Goal: Communication & Community: Share content

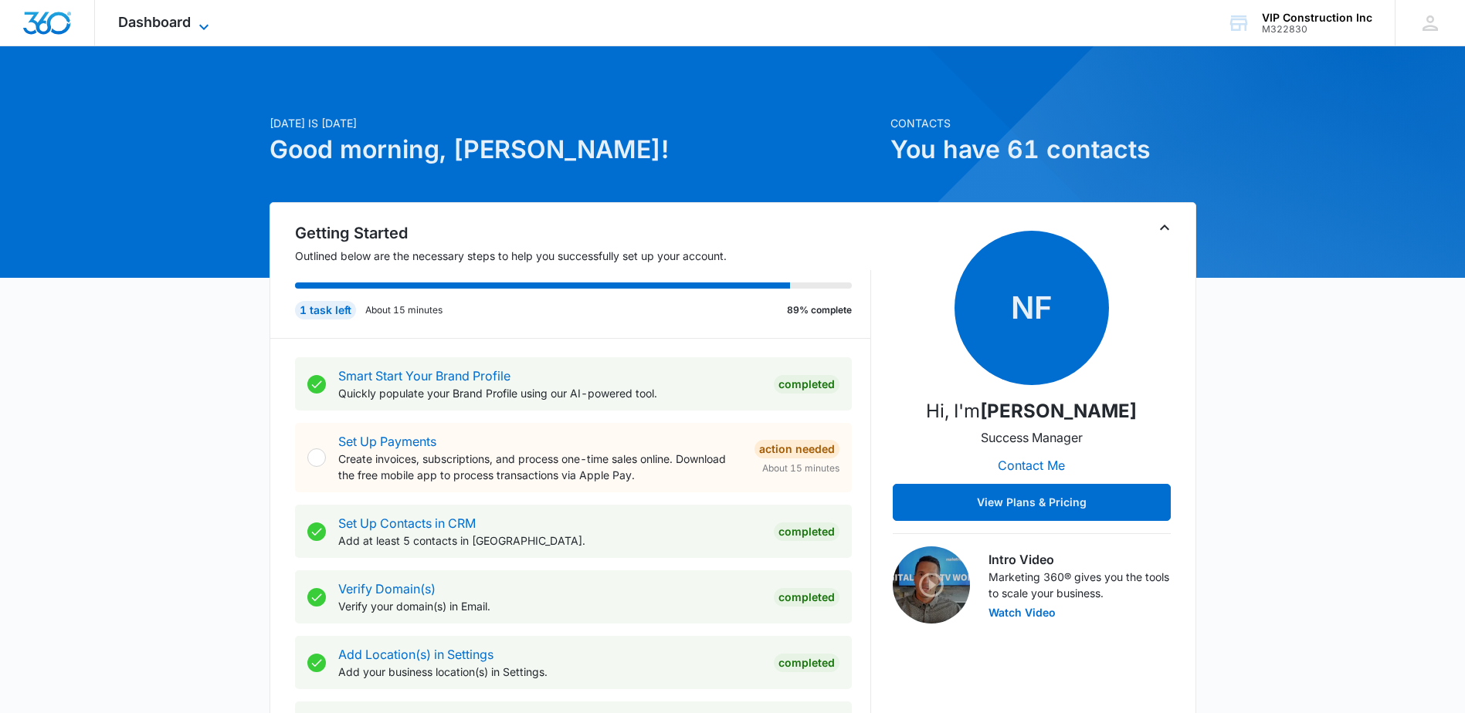
click at [179, 21] on span "Dashboard" at bounding box center [154, 22] width 73 height 16
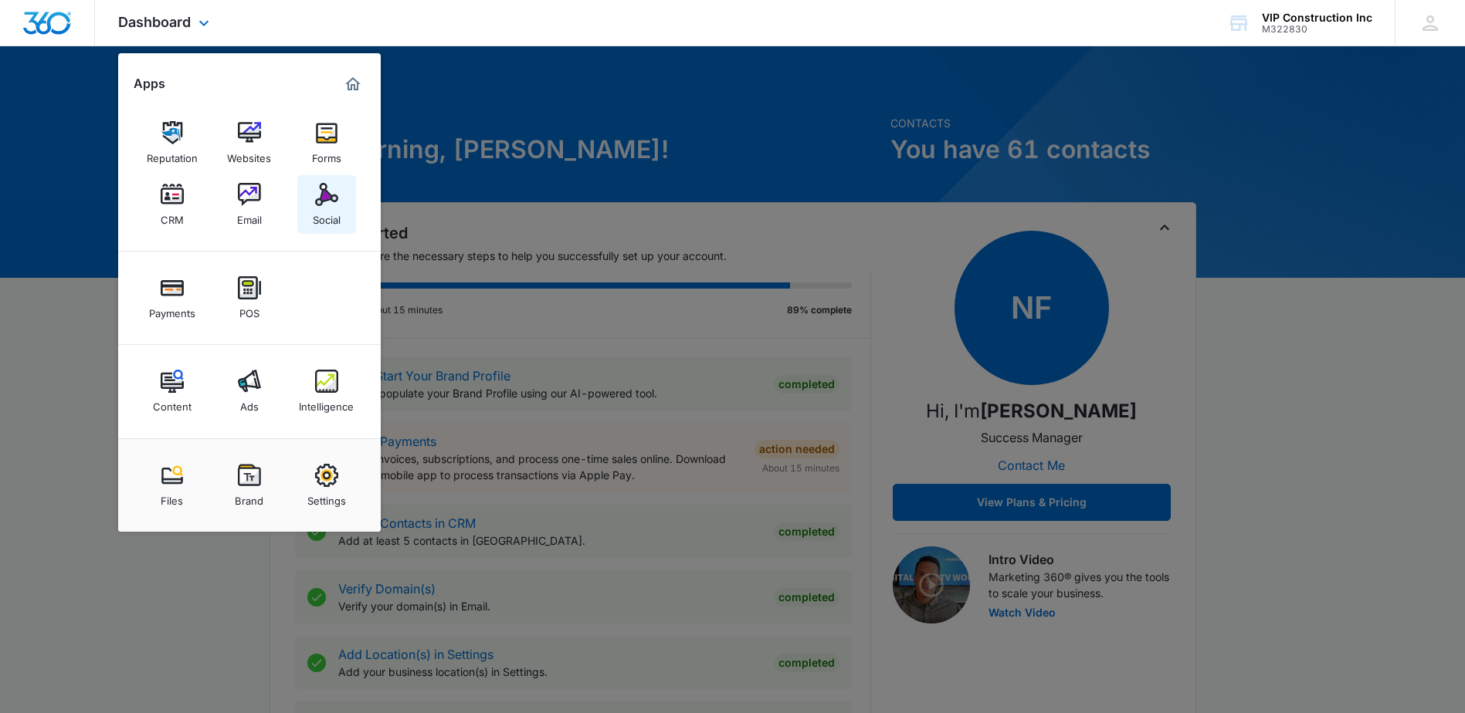
click at [318, 233] on link "Social" at bounding box center [326, 204] width 59 height 59
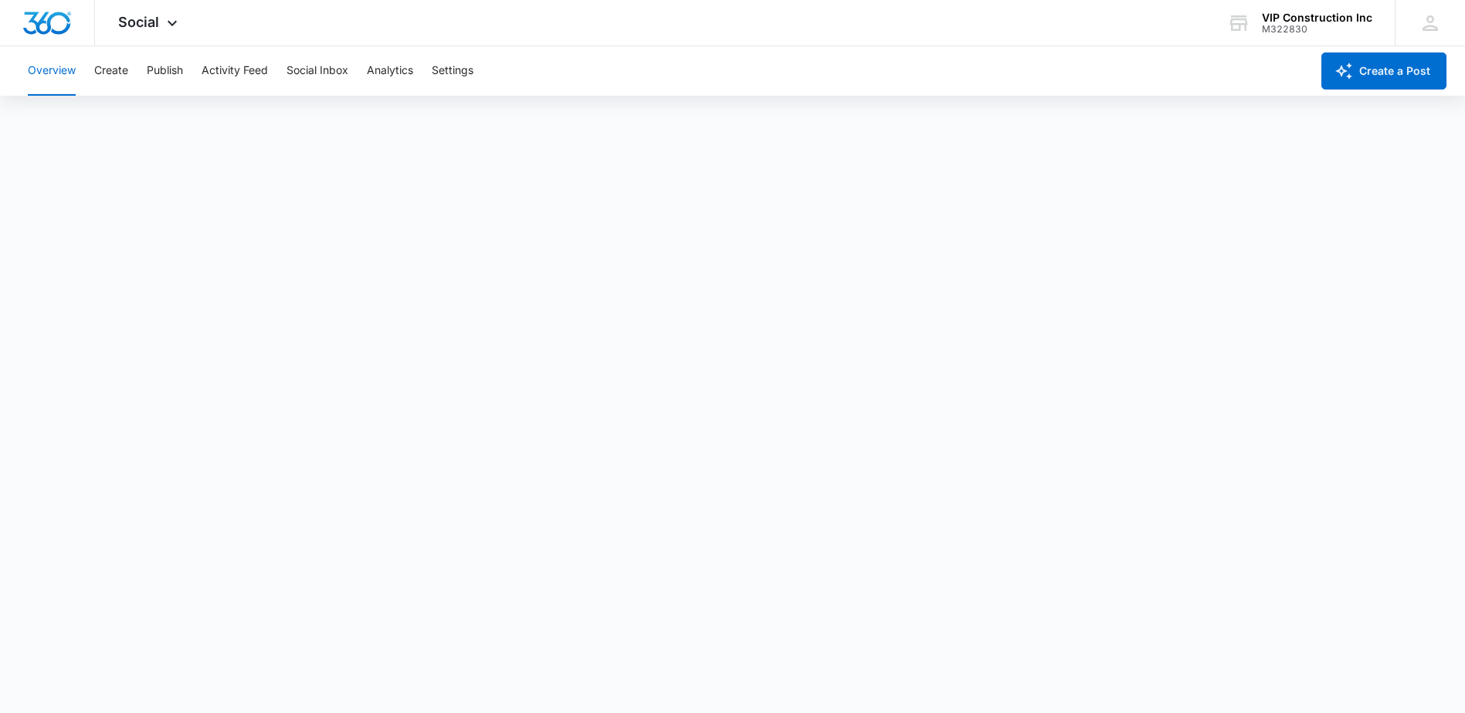
scroll to position [4, 0]
click at [46, 81] on button "Overview" at bounding box center [52, 70] width 48 height 49
click at [151, 66] on button "Publish" at bounding box center [165, 70] width 36 height 49
click at [165, 74] on button "Publish" at bounding box center [165, 70] width 36 height 49
click at [175, 73] on button "Publish" at bounding box center [165, 70] width 36 height 49
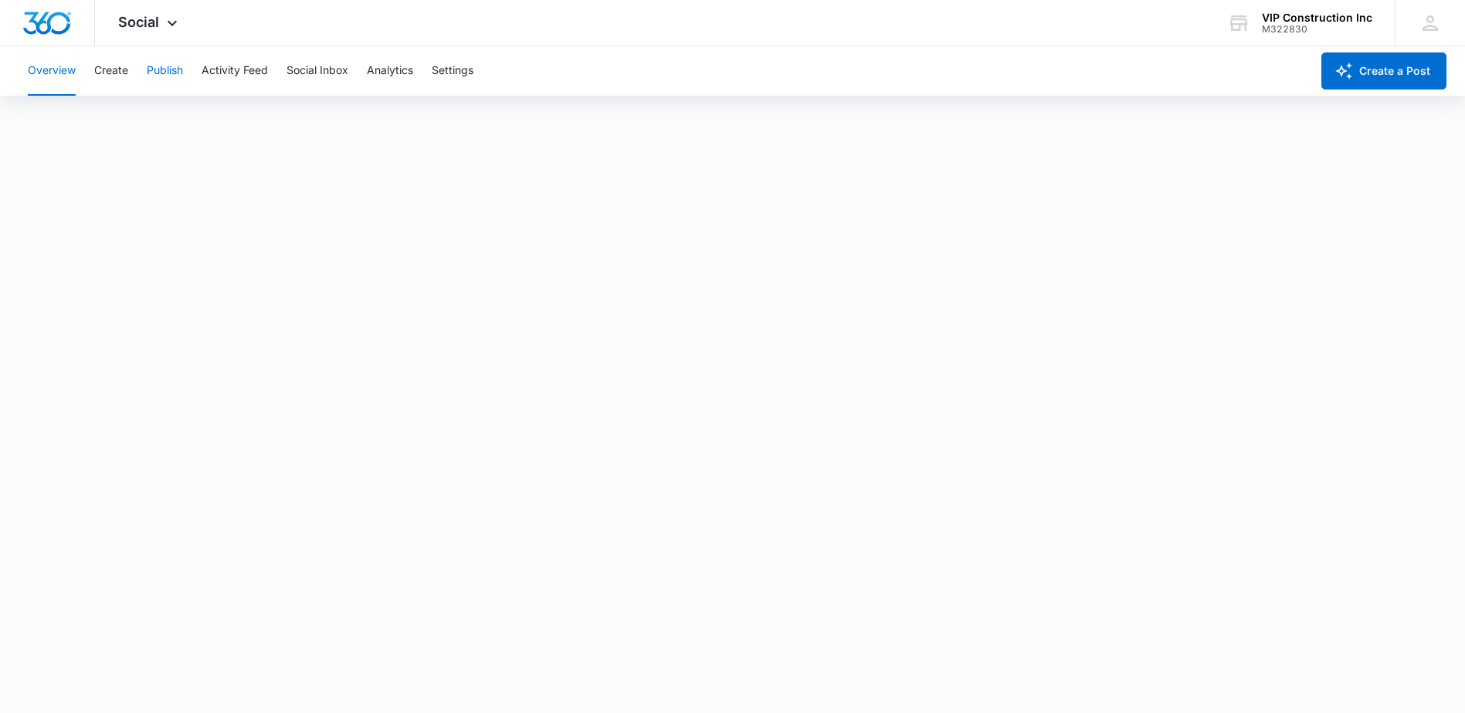
click at [175, 73] on button "Publish" at bounding box center [165, 70] width 36 height 49
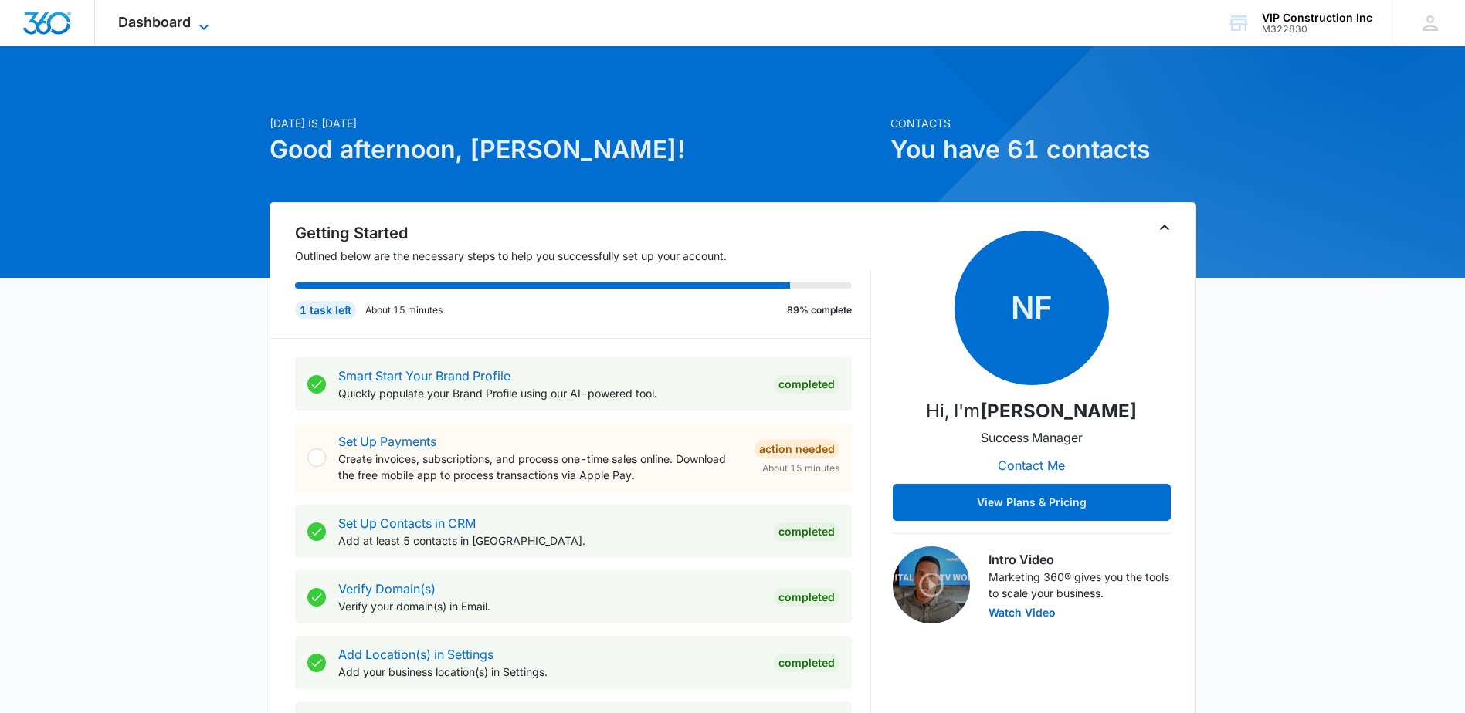
drag, startPoint x: 140, startPoint y: 17, endPoint x: 157, endPoint y: 18, distance: 17.0
click at [140, 17] on span "Dashboard" at bounding box center [154, 22] width 73 height 16
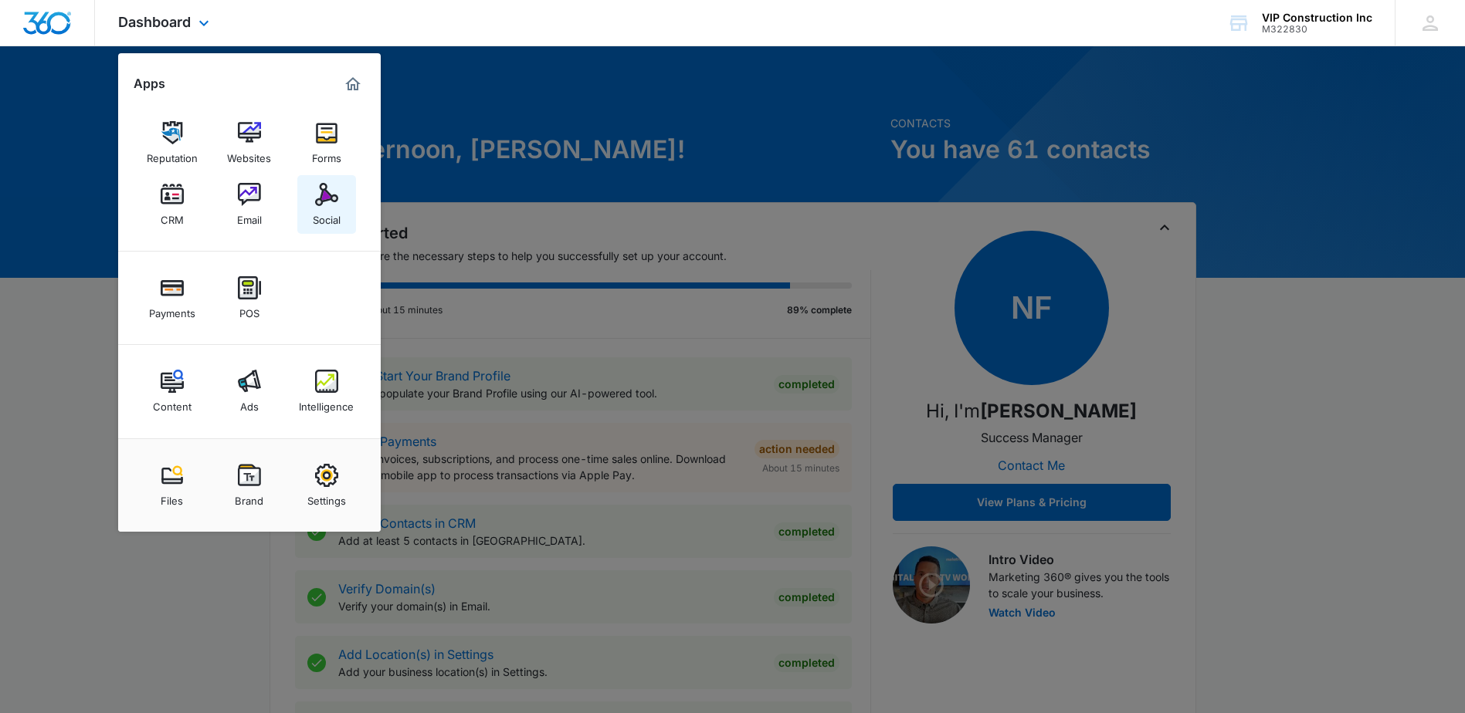
drag, startPoint x: 320, startPoint y: 208, endPoint x: 337, endPoint y: 189, distance: 25.1
click at [322, 208] on div "Social" at bounding box center [327, 216] width 28 height 20
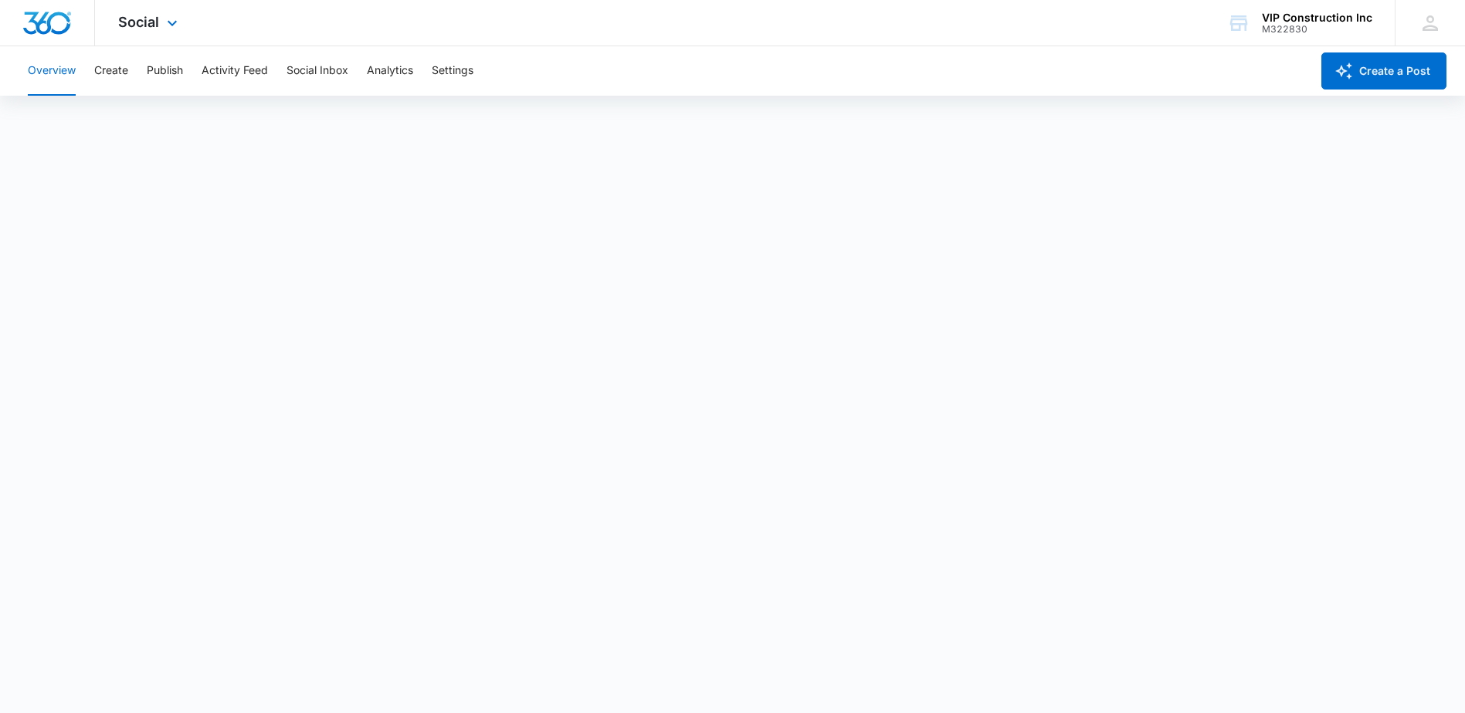
click at [1048, 46] on div "Social Apps Reputation Websites Forms CRM Email Social Payments POS Content Ads…" at bounding box center [732, 23] width 1465 height 46
